Goal: Task Accomplishment & Management: Manage account settings

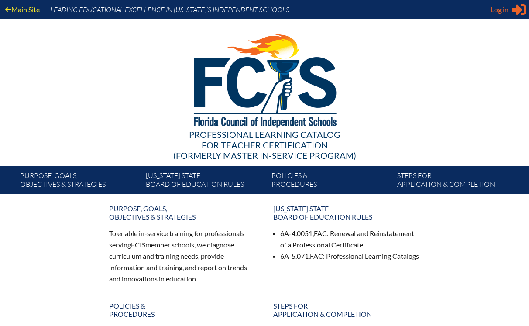
type input "[EMAIL_ADDRESS][DOMAIN_NAME]"
click at [498, 10] on span "Log in" at bounding box center [500, 9] width 18 height 10
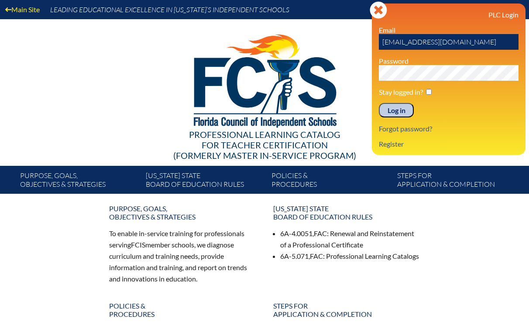
click at [394, 114] on input "Log in" at bounding box center [396, 110] width 35 height 15
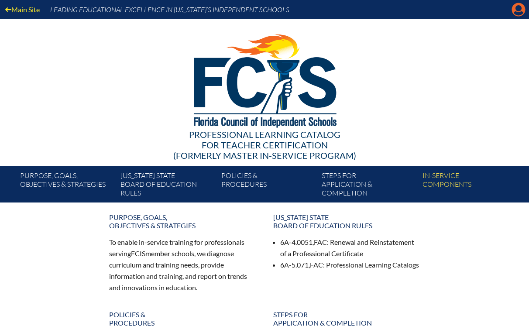
click at [519, 8] on icon "Manage account" at bounding box center [519, 10] width 14 height 14
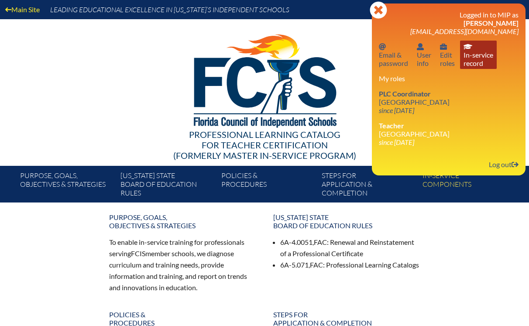
click at [480, 55] on link "In-service record In-service record" at bounding box center [478, 55] width 37 height 28
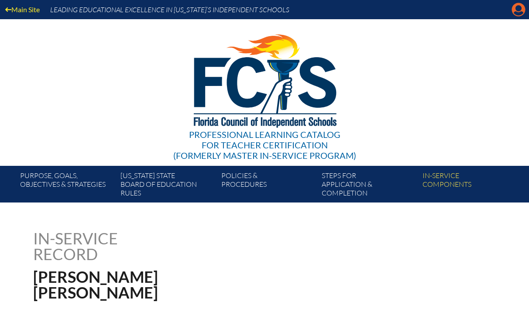
click at [519, 9] on icon "Manage account" at bounding box center [519, 10] width 14 height 14
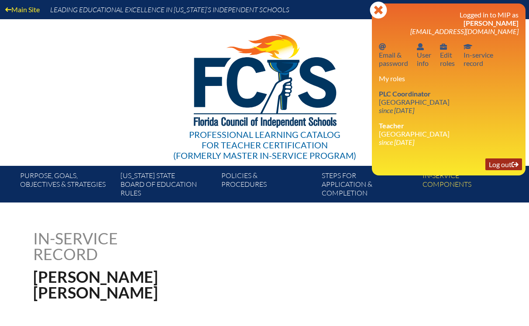
click at [495, 169] on link "Log out Log out" at bounding box center [504, 165] width 37 height 12
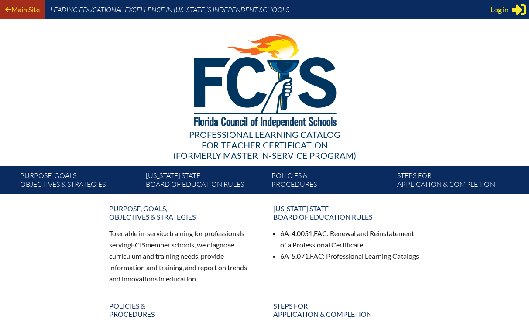
type input "[EMAIL_ADDRESS][DOMAIN_NAME]"
click at [8, 12] on icon at bounding box center [8, 9] width 6 height 7
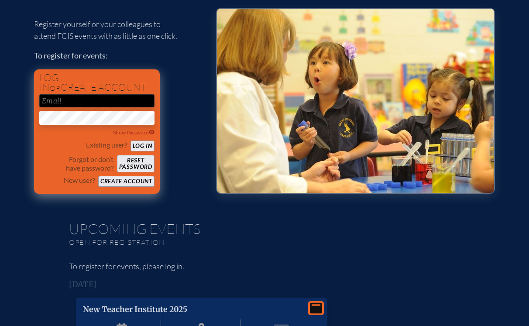
scroll to position [76, 0]
